Goal: Task Accomplishment & Management: Complete application form

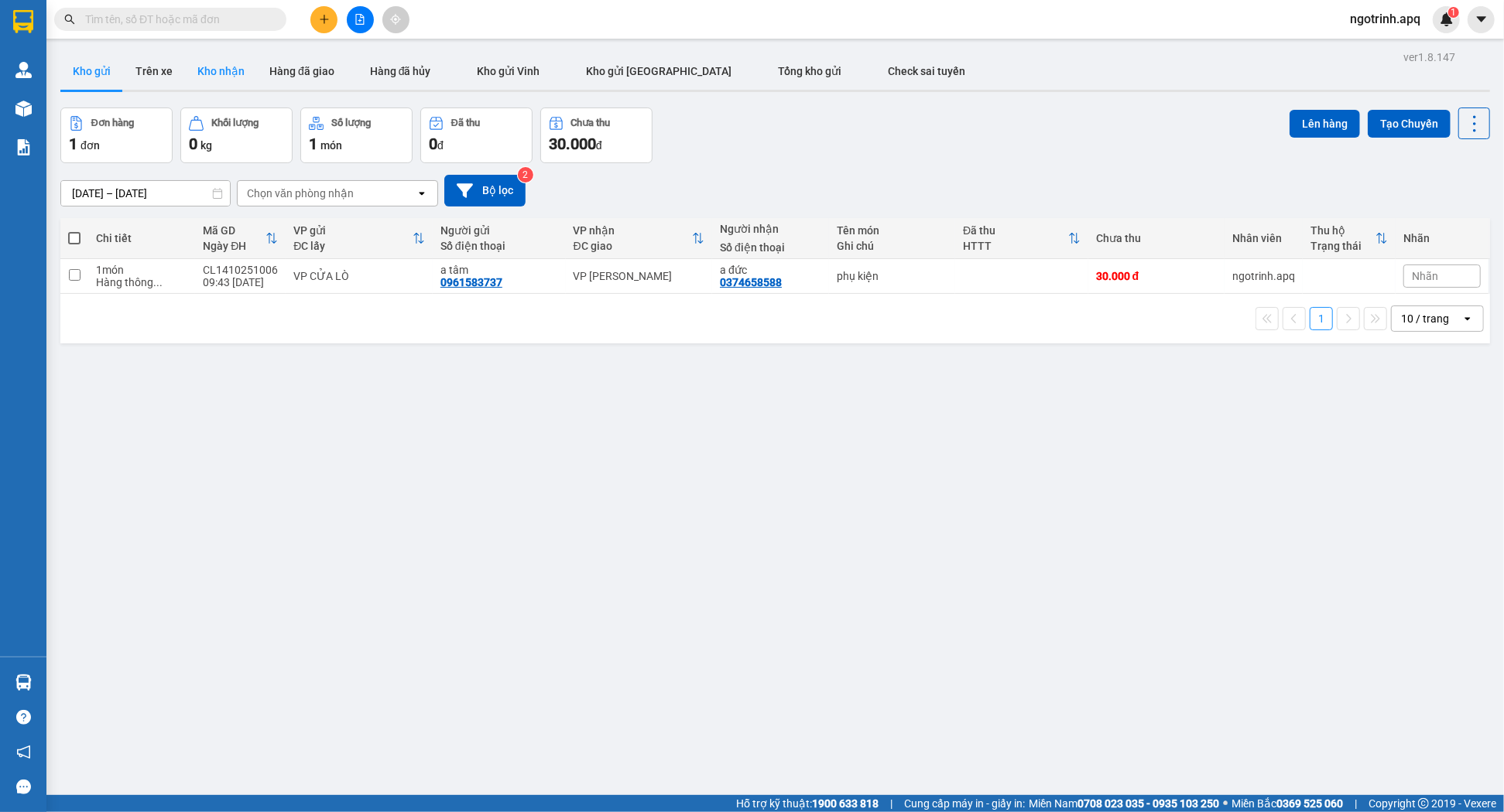
click at [227, 72] on button "Kho nhận" at bounding box center [221, 71] width 72 height 37
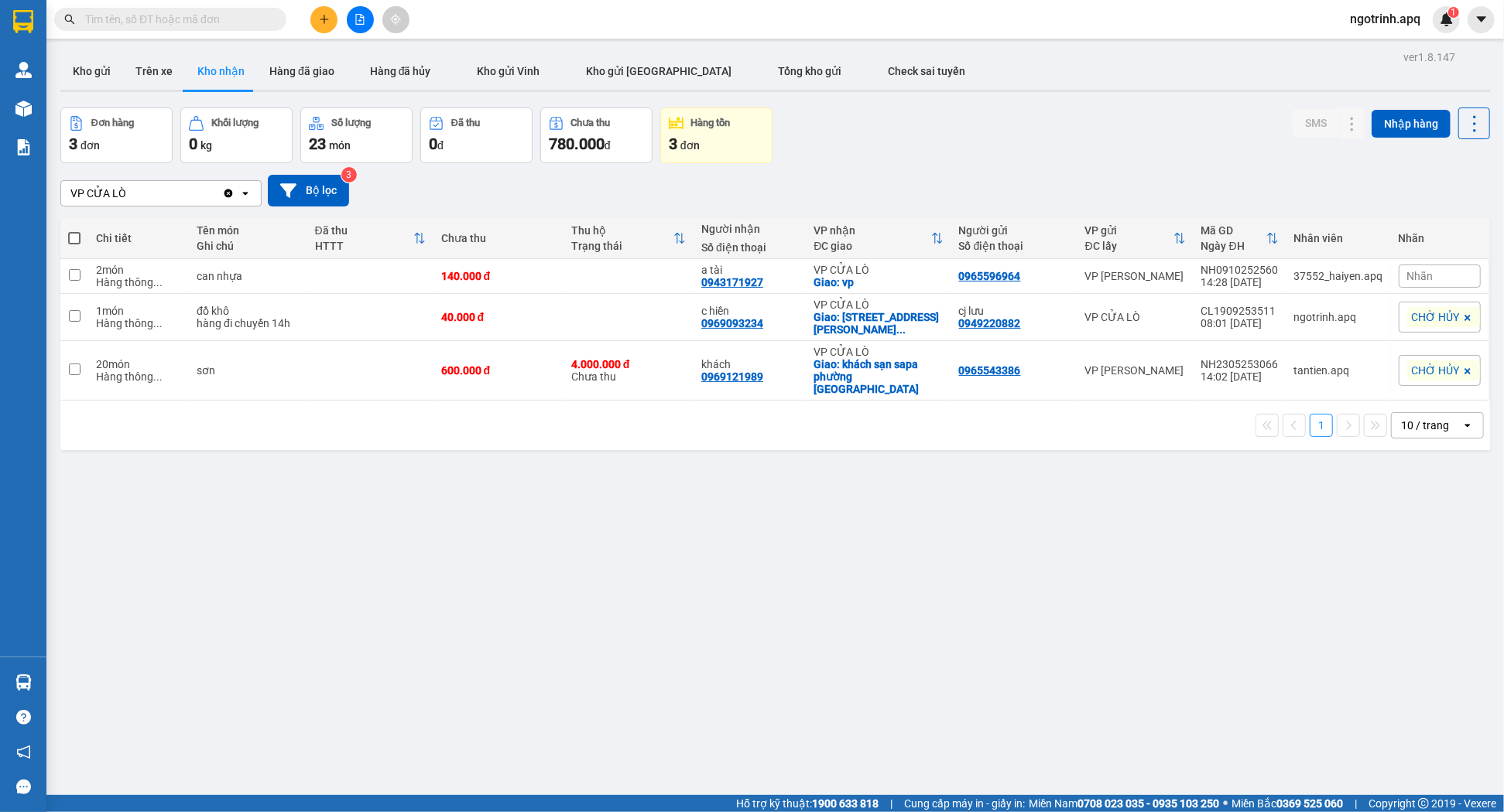
click at [200, 11] on input "text" at bounding box center [176, 20] width 182 height 17
type input "<"
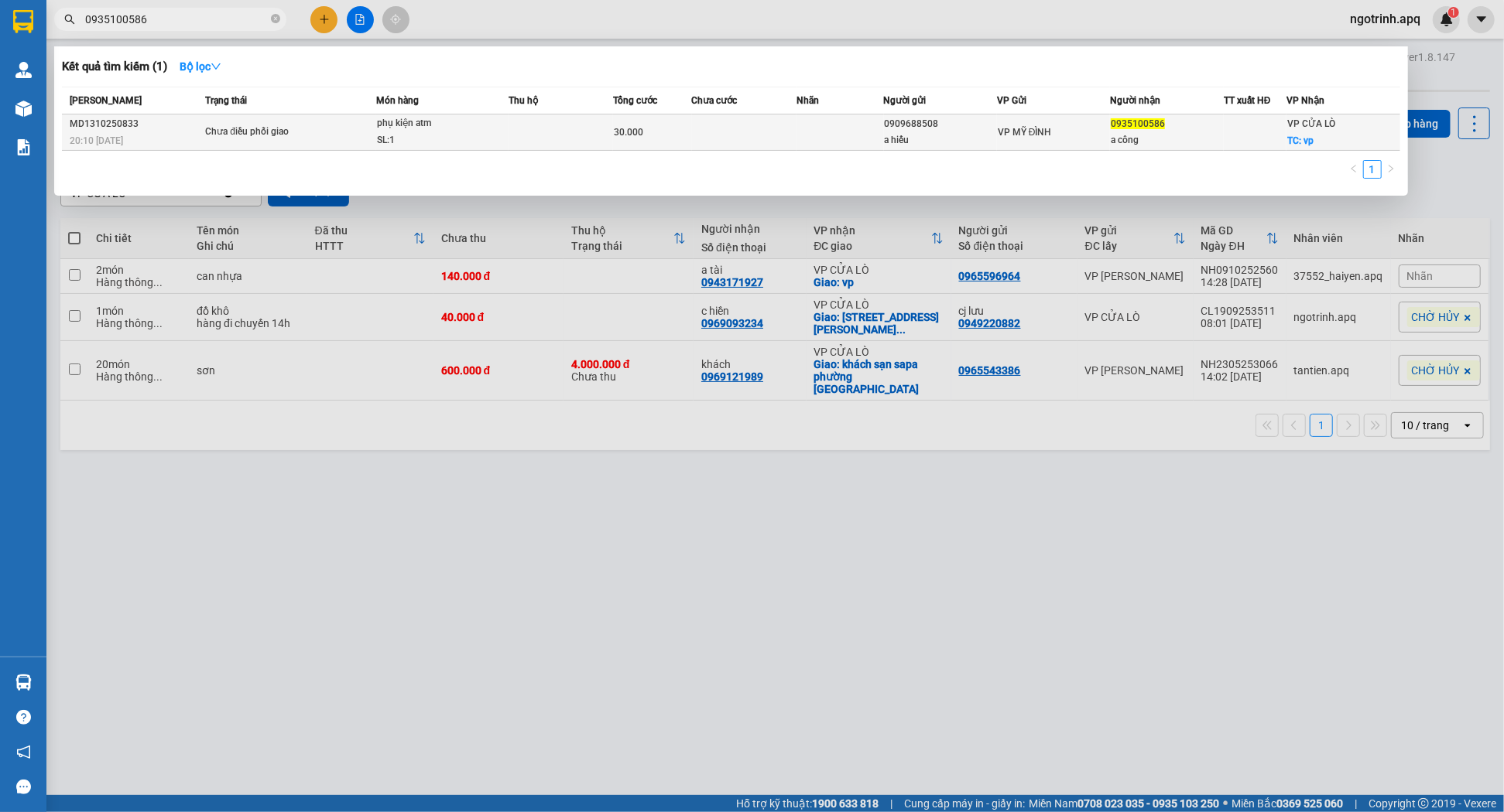
type input "0935100586"
click at [779, 128] on td at bounding box center [743, 132] width 104 height 36
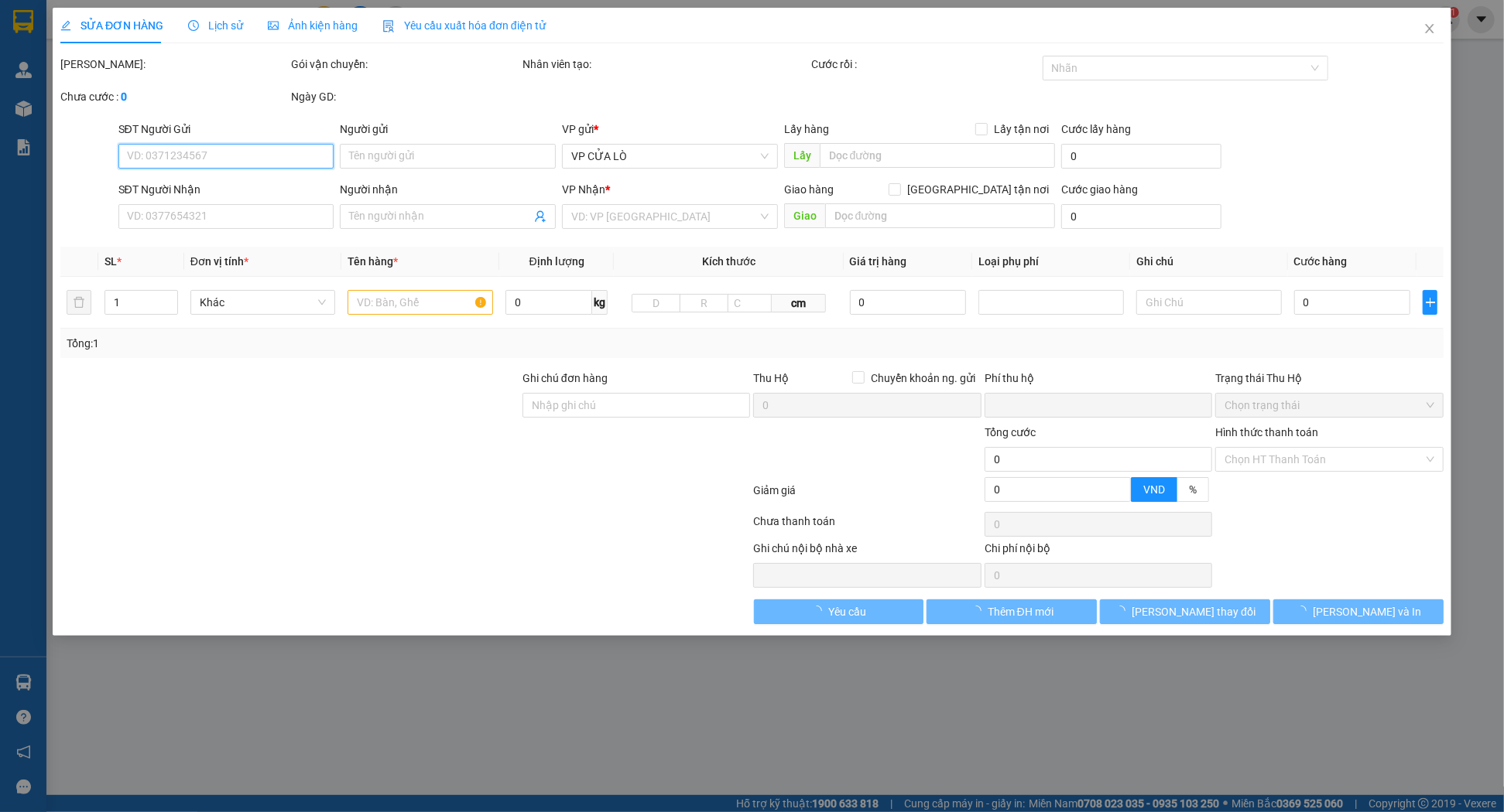
type input "0909688508"
type input "a hiếu"
type input "0935100586"
type input "a công"
checkbox input "true"
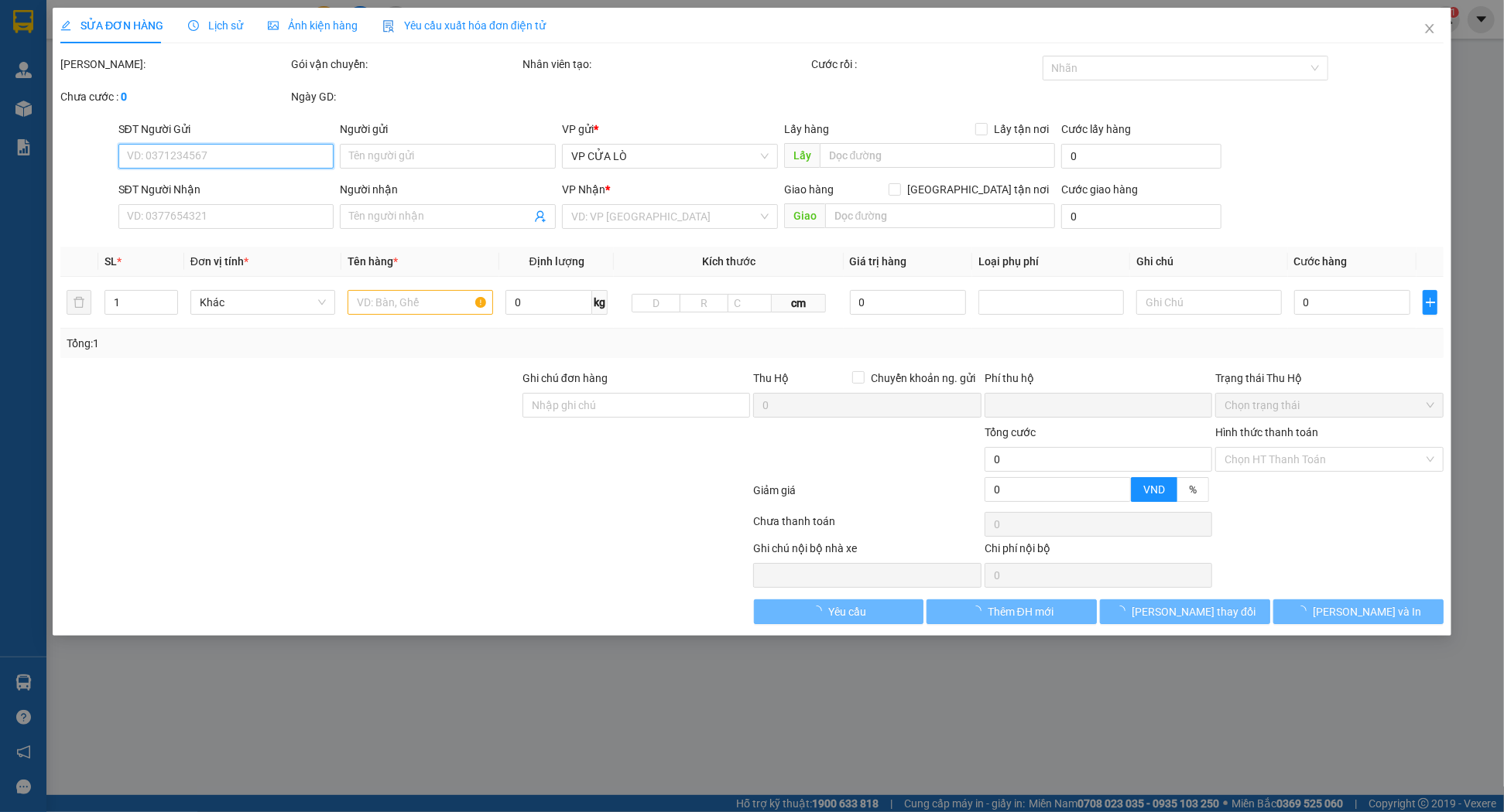
type input "vp"
type input "0"
type input "30.000"
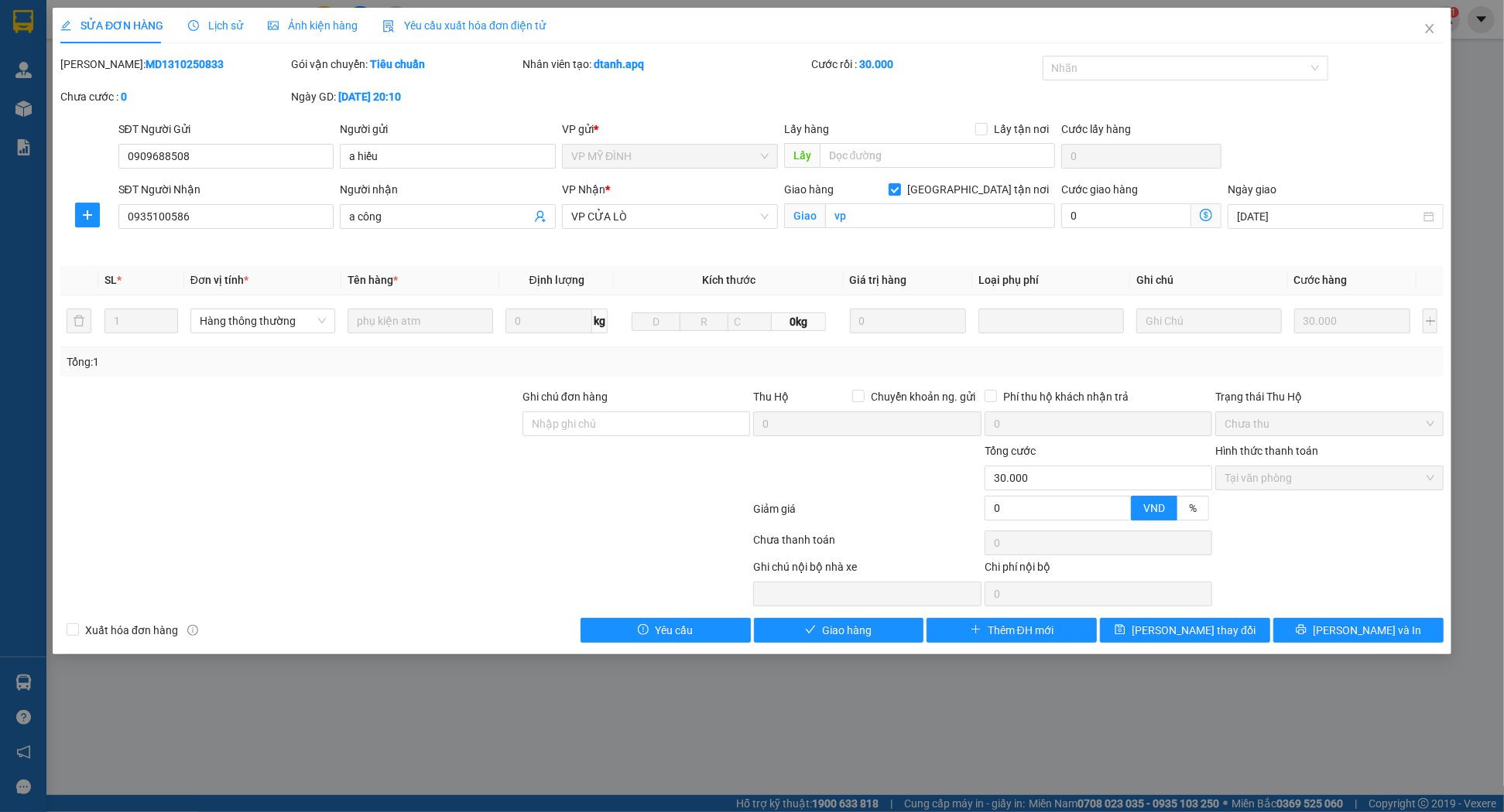
click at [845, 616] on div "Total Paid Fee 30.000 Total UnPaid Fee 0 Cash Collection Total Fee Mã ĐH: MD131…" at bounding box center [751, 349] width 1383 height 587
drag, startPoint x: 854, startPoint y: 613, endPoint x: 854, endPoint y: 622, distance: 9.0
click at [854, 622] on div "Total Paid Fee 30.000 Total UnPaid Fee 0 Cash Collection Total Fee Mã ĐH: MD131…" at bounding box center [751, 349] width 1383 height 587
click at [854, 622] on span "Giao hàng" at bounding box center [847, 631] width 50 height 17
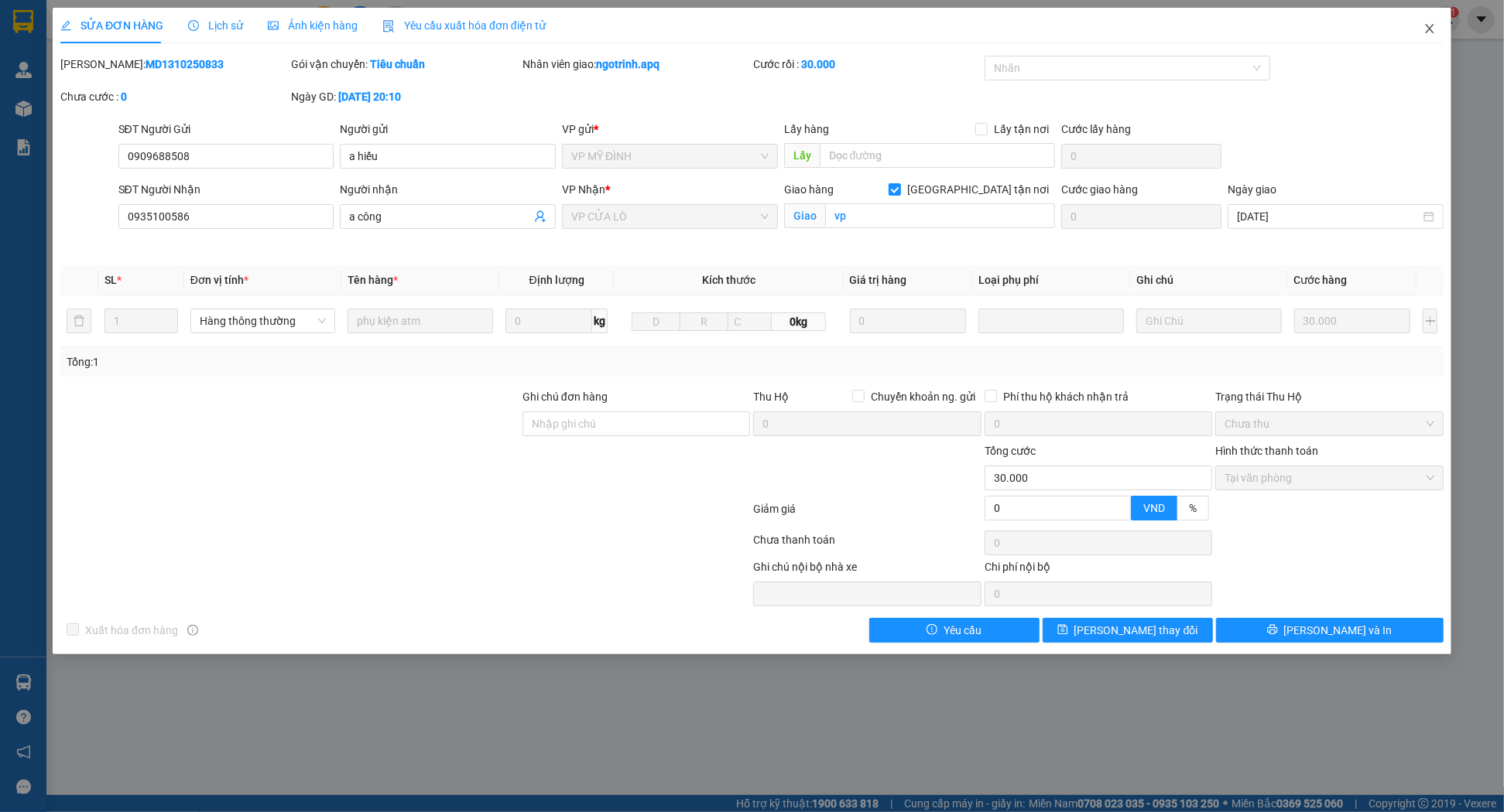
click at [1432, 28] on icon "close" at bounding box center [1429, 28] width 12 height 12
